Goal: Contribute content: Add original content to the website for others to see

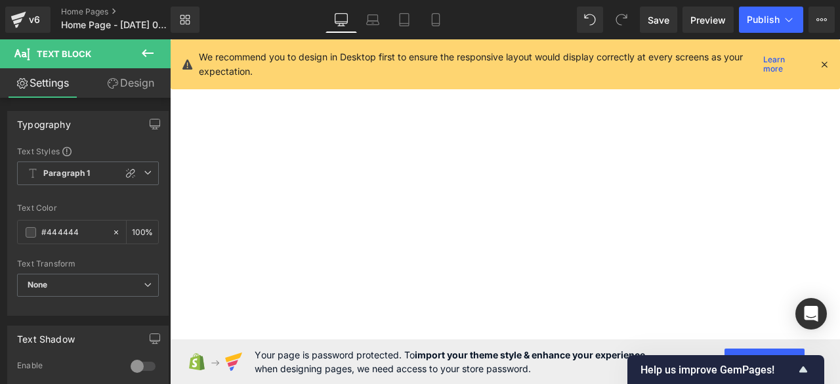
click at [764, 22] on span "Publish" at bounding box center [763, 19] width 33 height 11
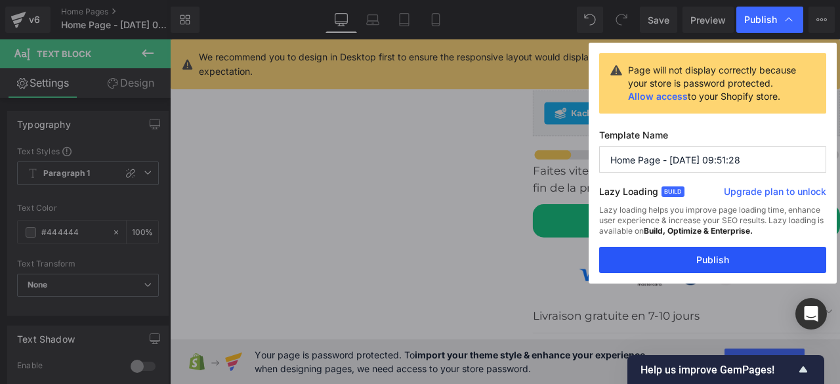
click at [703, 259] on button "Publish" at bounding box center [712, 260] width 227 height 26
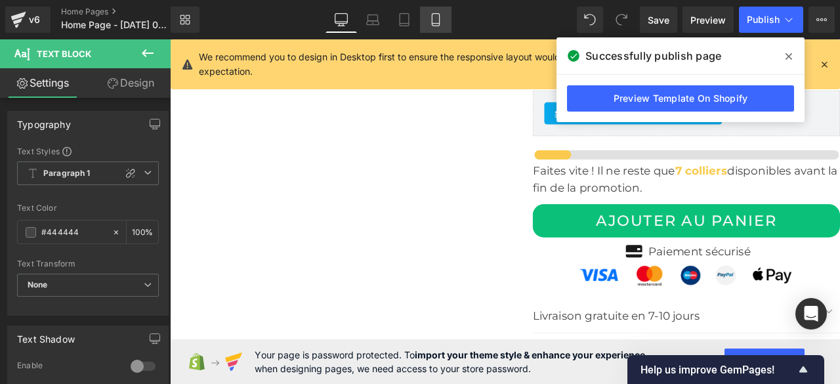
click at [444, 22] on link "Mobile" at bounding box center [436, 20] width 32 height 26
type input "100"
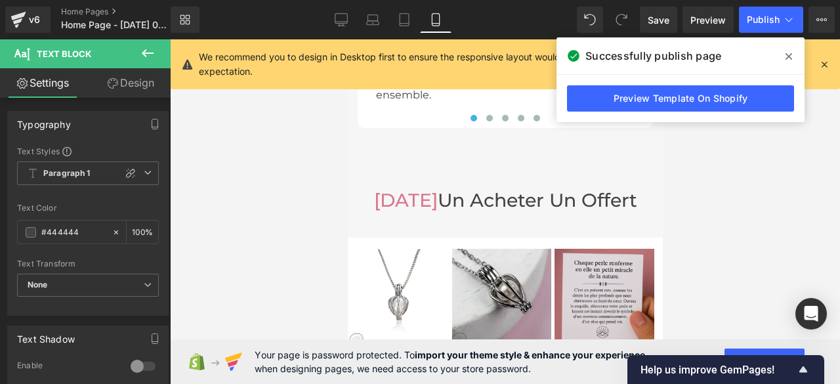
scroll to position [4866, 0]
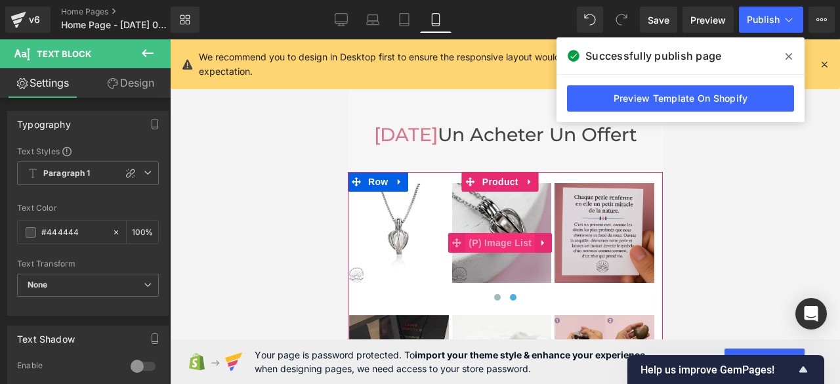
click at [495, 233] on span "(P) Image List" at bounding box center [500, 243] width 70 height 20
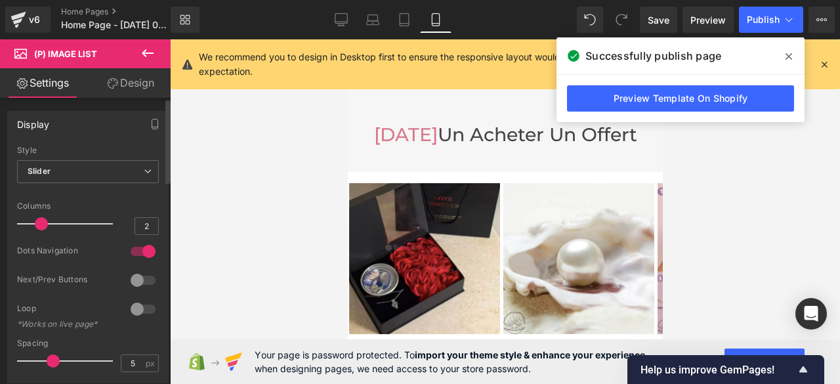
type input "1"
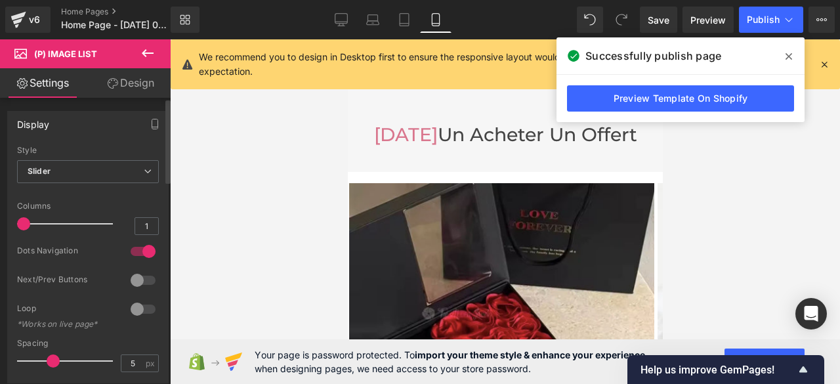
drag, startPoint x: 55, startPoint y: 227, endPoint x: 28, endPoint y: 226, distance: 27.6
click at [28, 226] on span at bounding box center [23, 223] width 13 height 13
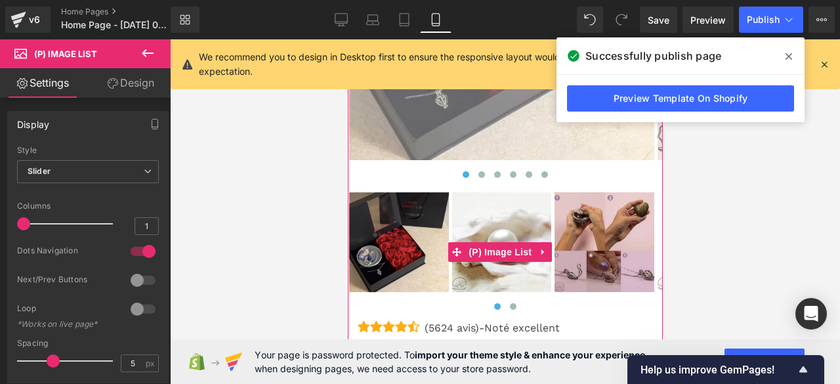
scroll to position [5129, 0]
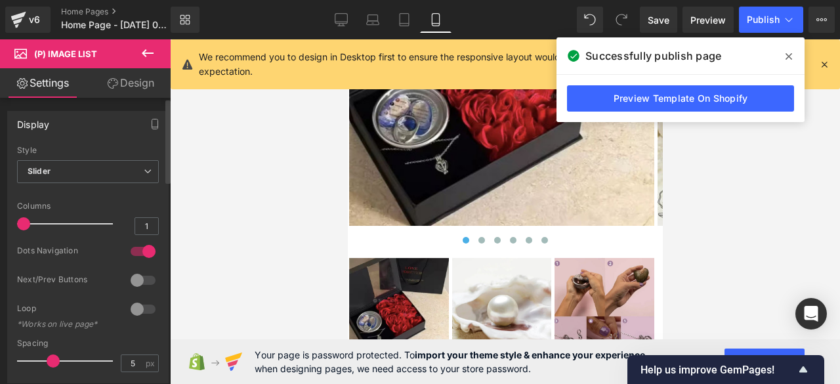
click at [129, 252] on div at bounding box center [143, 251] width 32 height 21
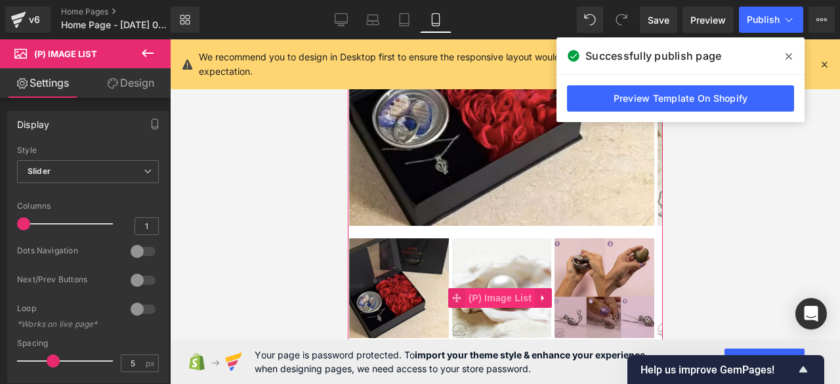
click at [496, 288] on span "(P) Image List" at bounding box center [500, 298] width 70 height 20
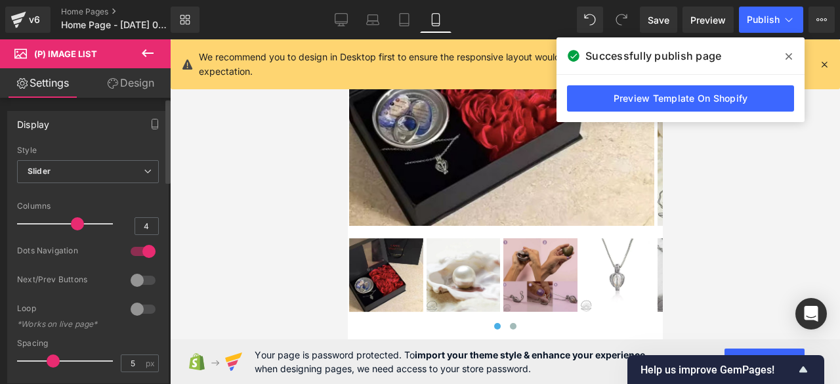
drag, startPoint x: 60, startPoint y: 223, endPoint x: 70, endPoint y: 224, distance: 9.9
click at [71, 224] on span at bounding box center [77, 223] width 13 height 13
type input "3"
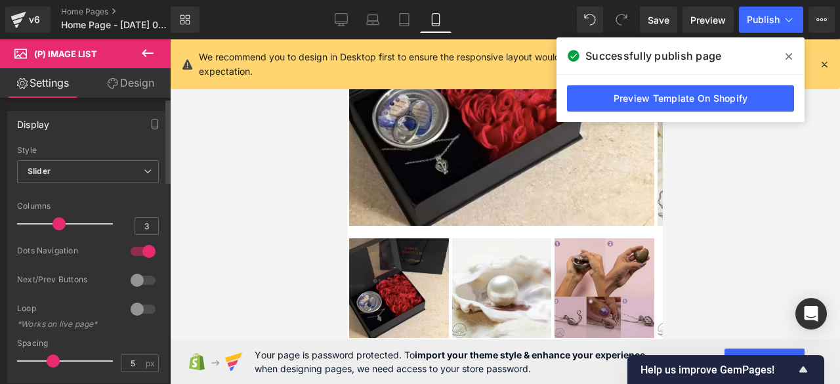
drag, startPoint x: 70, startPoint y: 224, endPoint x: 58, endPoint y: 224, distance: 11.8
click at [58, 224] on span at bounding box center [59, 223] width 13 height 13
click at [669, 24] on span "Save" at bounding box center [659, 20] width 22 height 14
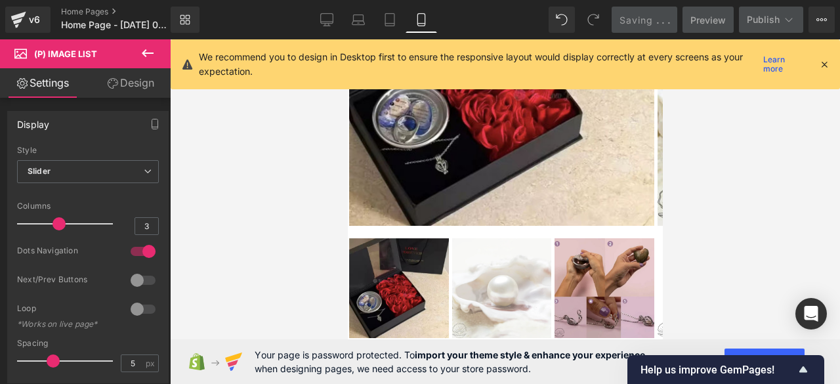
scroll to position [4801, 0]
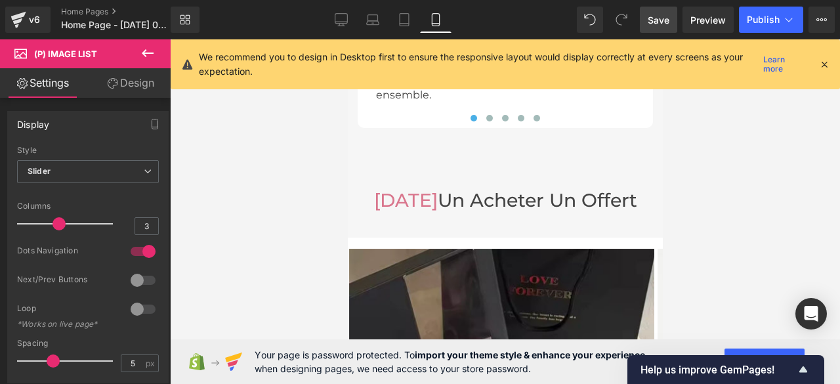
click at [348, 22] on link "Desktop" at bounding box center [342, 20] width 32 height 26
click at [341, 23] on icon at bounding box center [341, 19] width 12 height 10
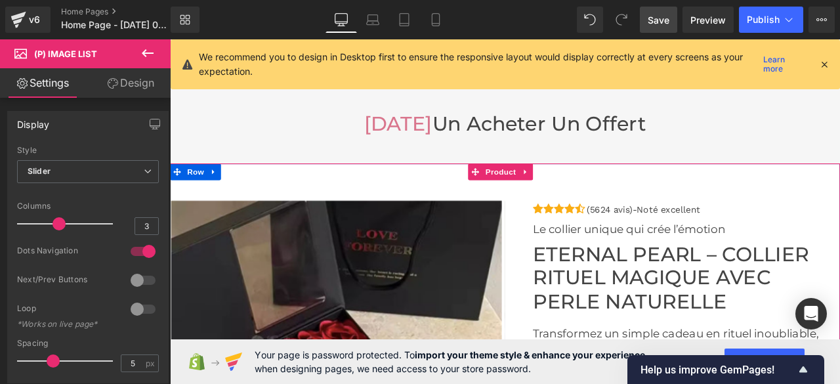
scroll to position [3251, 0]
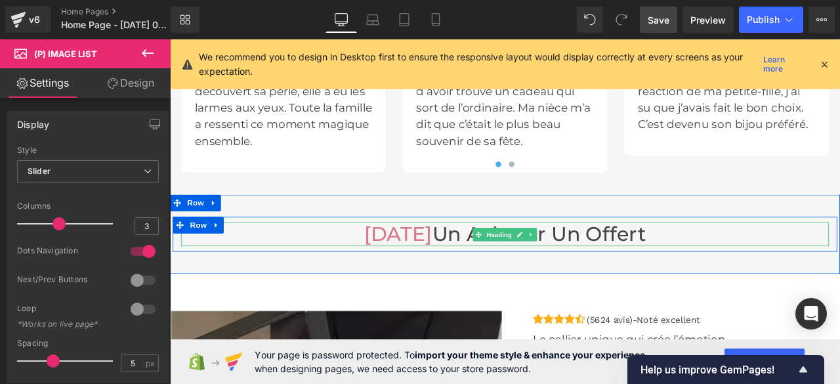
click at [771, 278] on h3 "[DATE] un acheter un offert" at bounding box center [567, 271] width 768 height 28
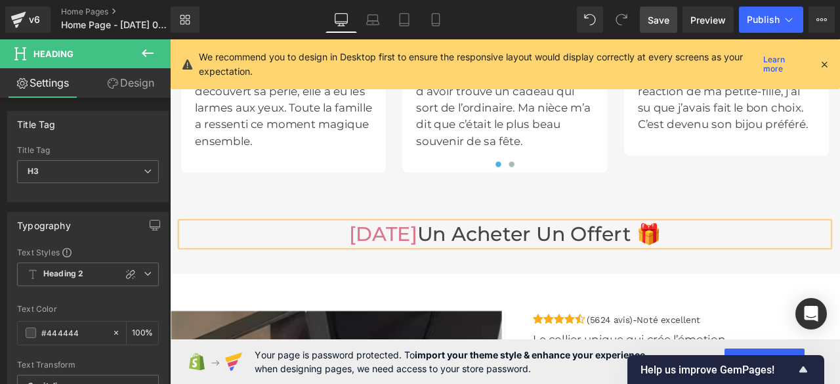
click at [659, 22] on span "Save" at bounding box center [659, 20] width 22 height 14
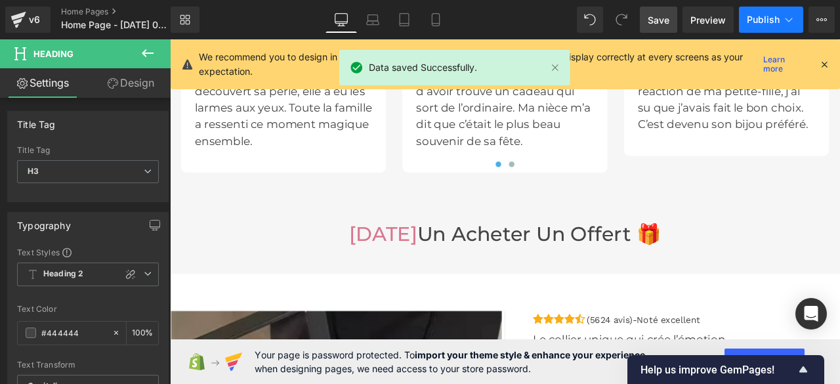
click at [763, 21] on span "Publish" at bounding box center [763, 19] width 33 height 11
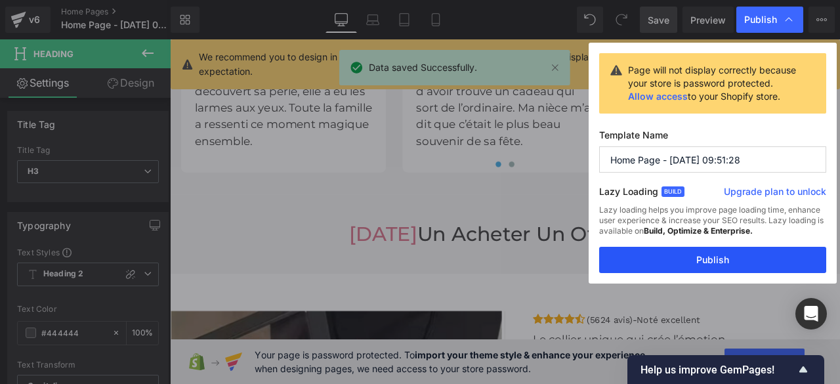
click at [709, 259] on button "Publish" at bounding box center [712, 260] width 227 height 26
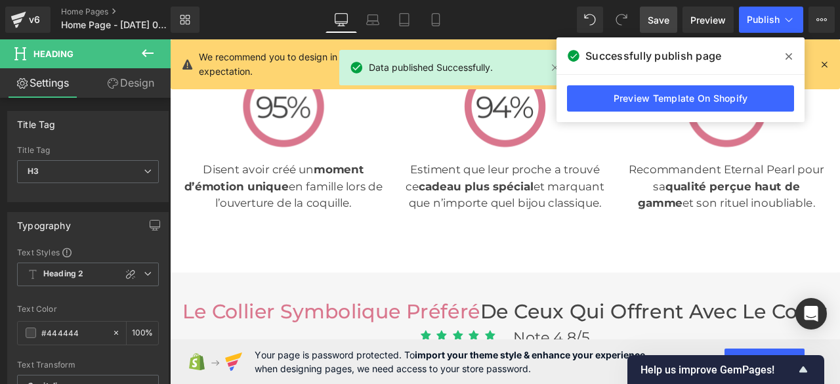
scroll to position [2923, 0]
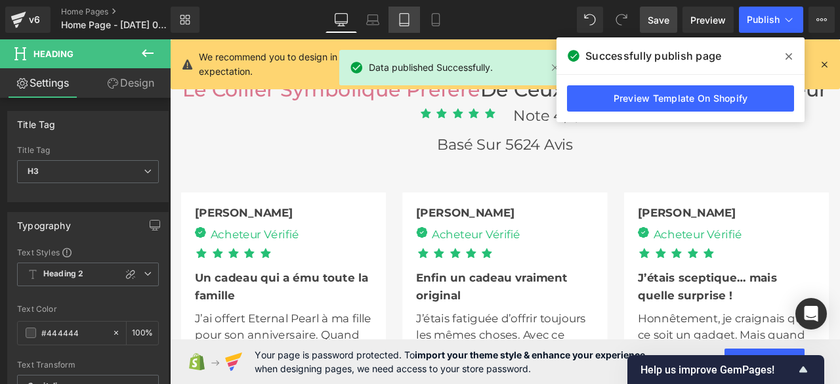
click at [407, 18] on icon at bounding box center [404, 19] width 13 height 13
type input "100"
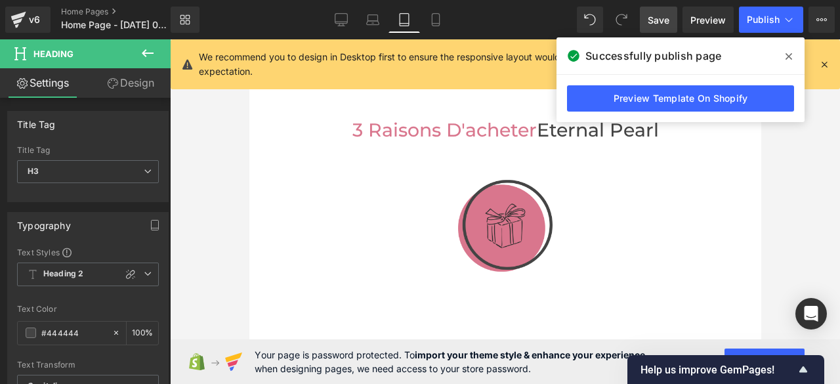
scroll to position [0, 0]
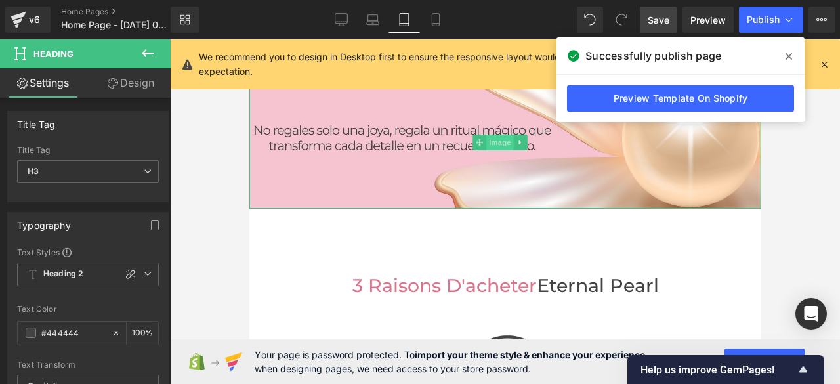
click at [496, 142] on span "Image" at bounding box center [500, 143] width 28 height 16
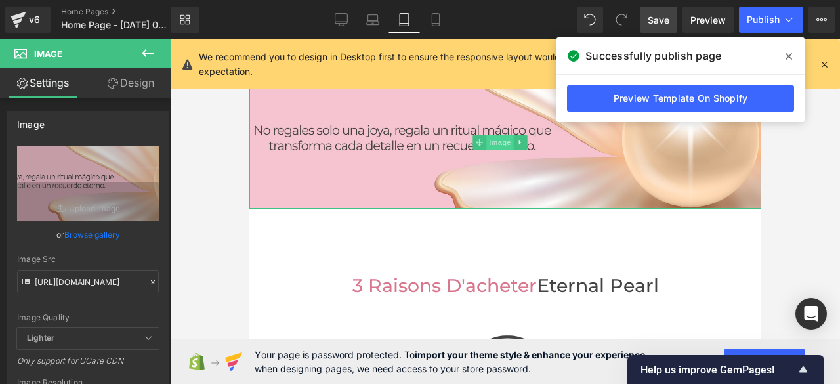
click at [494, 141] on span "Image" at bounding box center [500, 143] width 28 height 16
click at [148, 280] on icon at bounding box center [152, 282] width 9 height 9
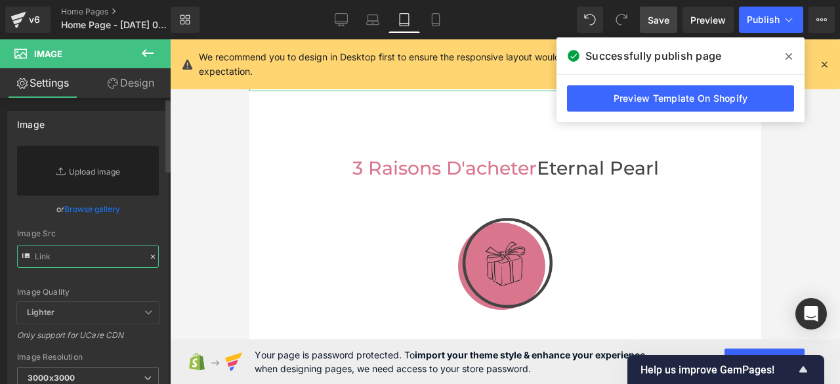
click at [119, 257] on input "text" at bounding box center [88, 256] width 142 height 23
paste input "[URL][DOMAIN_NAME]"
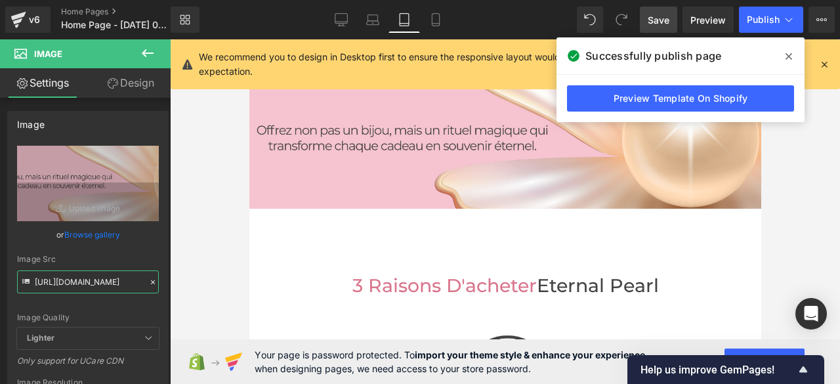
type input "[URL][DOMAIN_NAME]"
click at [655, 20] on span "Save" at bounding box center [659, 20] width 22 height 14
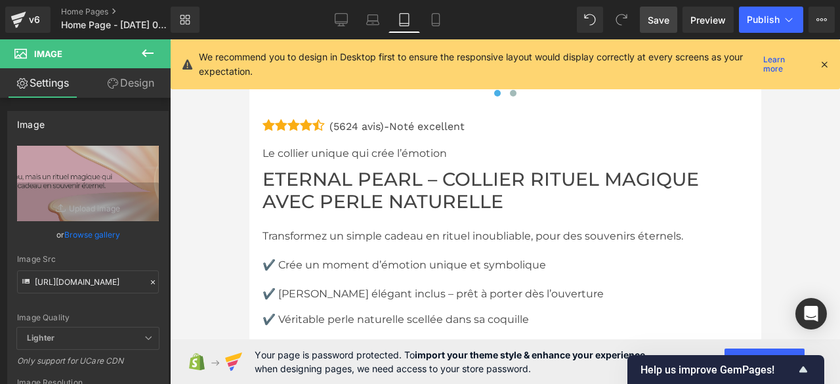
scroll to position [5239, 0]
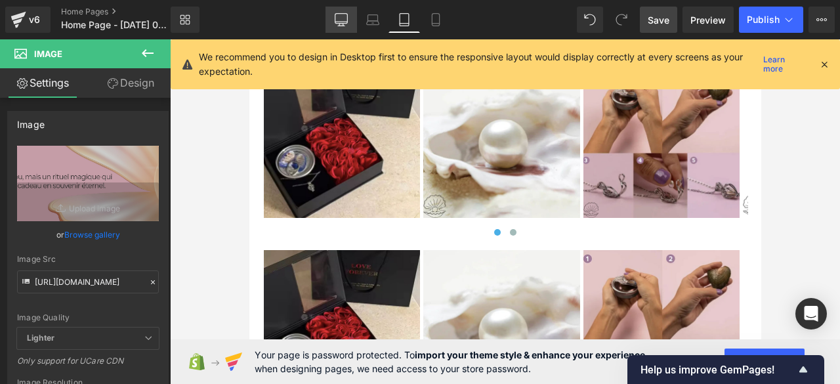
click at [339, 15] on icon at bounding box center [341, 19] width 13 height 13
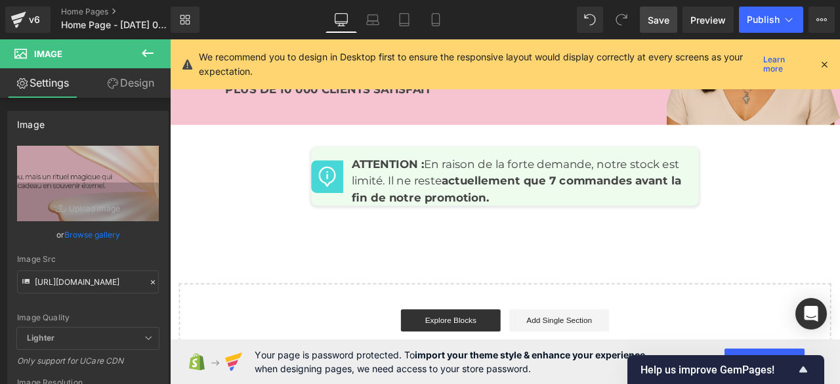
scroll to position [0, 0]
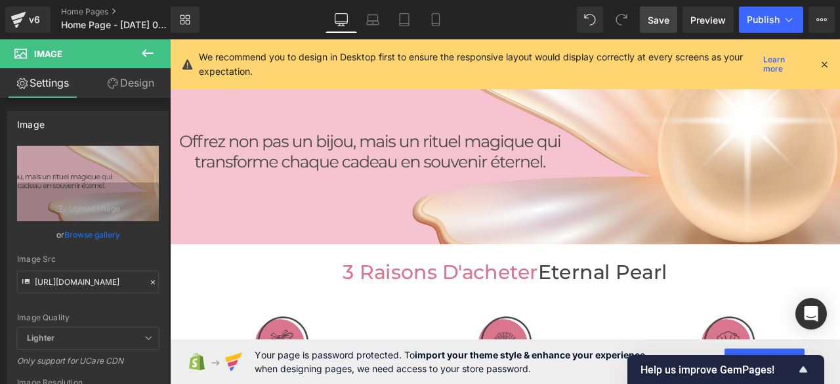
click at [823, 63] on icon at bounding box center [825, 64] width 12 height 12
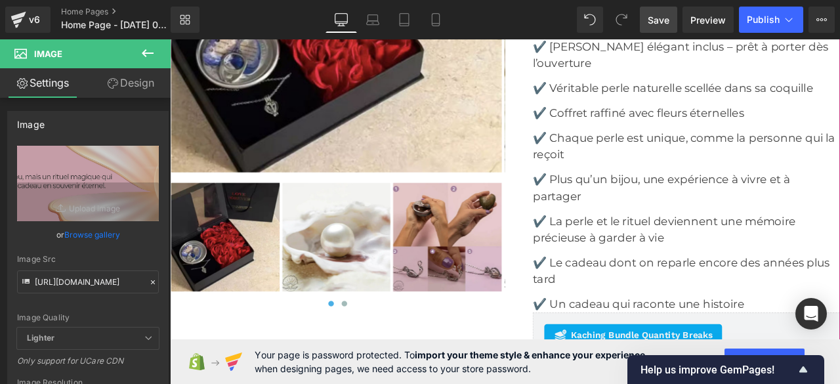
scroll to position [4071, 0]
